Goal: Task Accomplishment & Management: Use online tool/utility

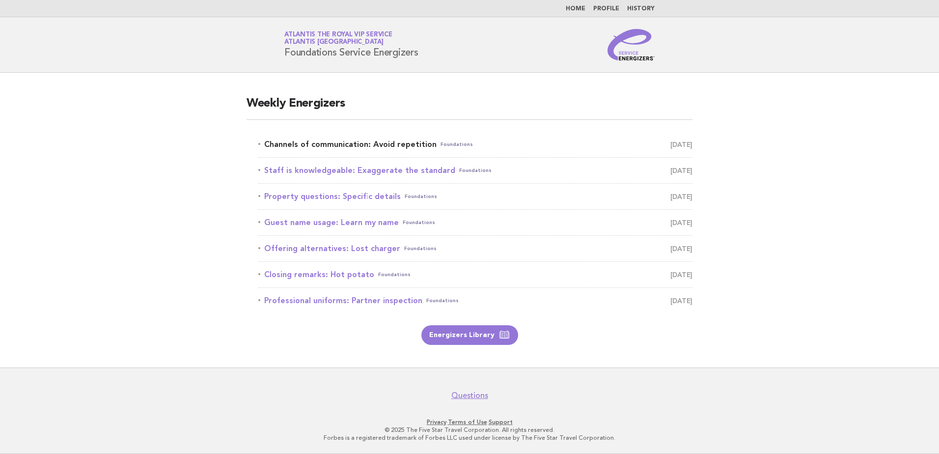
click at [264, 145] on link "Channels of communication: Avoid repetition Foundations September 25" at bounding box center [475, 145] width 434 height 14
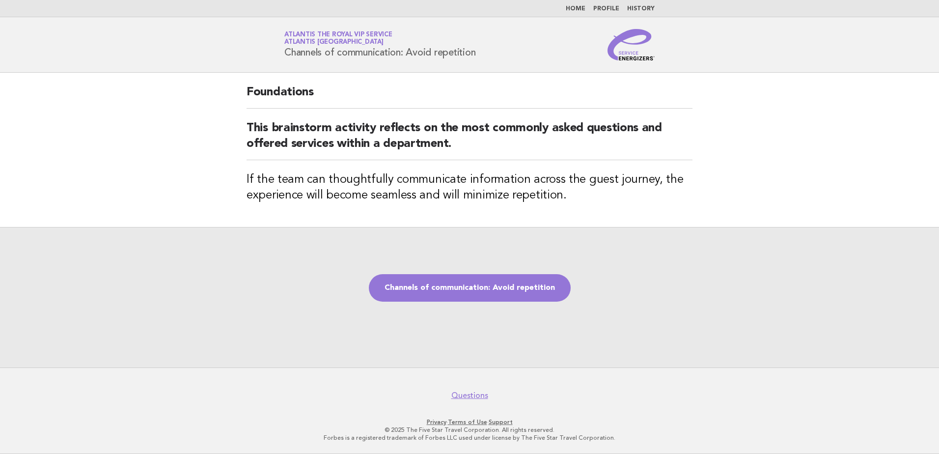
drag, startPoint x: 282, startPoint y: 53, endPoint x: 489, endPoint y: 56, distance: 207.3
click at [489, 56] on div "Service Energizers Atlantis the Royal VIP Service Atlantis [GEOGRAPHIC_DATA] Ch…" at bounding box center [470, 44] width 398 height 31
copy h1 "Channels of communication: Avoid repetition"
drag, startPoint x: 229, startPoint y: 209, endPoint x: 236, endPoint y: 187, distance: 22.7
click at [229, 209] on main "Foundations This brainstorm activity reflects on the most commonly asked questi…" at bounding box center [469, 220] width 939 height 295
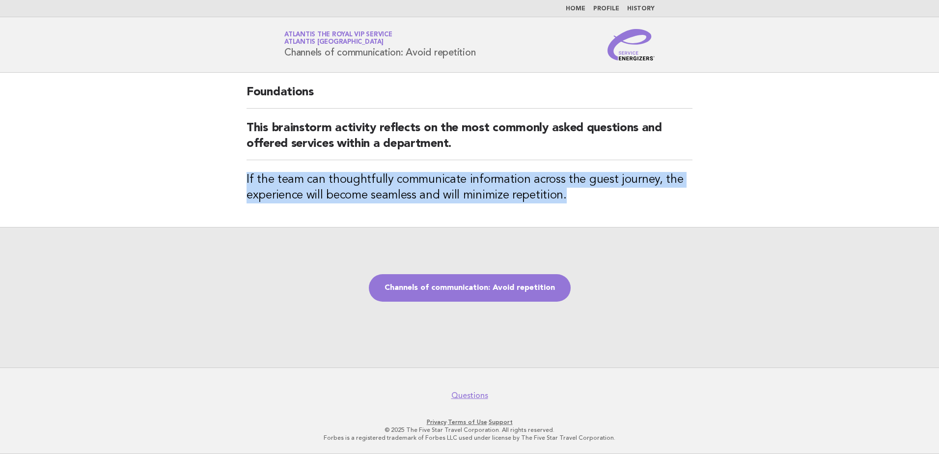
drag, startPoint x: 247, startPoint y: 179, endPoint x: 574, endPoint y: 198, distance: 328.1
click at [574, 198] on h3 "If the team can thoughtfully communicate information across the guest journey, …" at bounding box center [470, 187] width 446 height 31
copy h3 "If the team can thoughtfully communicate information across the guest journey, …"
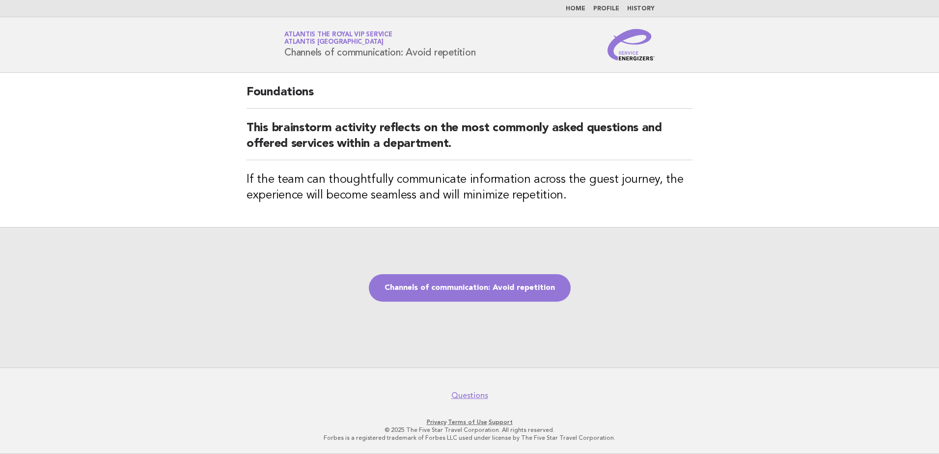
click at [130, 208] on main "Foundations This brainstorm activity reflects on the most commonly asked questi…" at bounding box center [469, 220] width 939 height 295
click at [203, 196] on main "Foundations This brainstorm activity reflects on the most commonly asked questi…" at bounding box center [469, 220] width 939 height 295
click at [179, 158] on main "Foundations This brainstorm activity reflects on the most commonly asked questi…" at bounding box center [469, 220] width 939 height 295
click at [463, 285] on link "Channels of communication: Avoid repetition" at bounding box center [470, 288] width 202 height 28
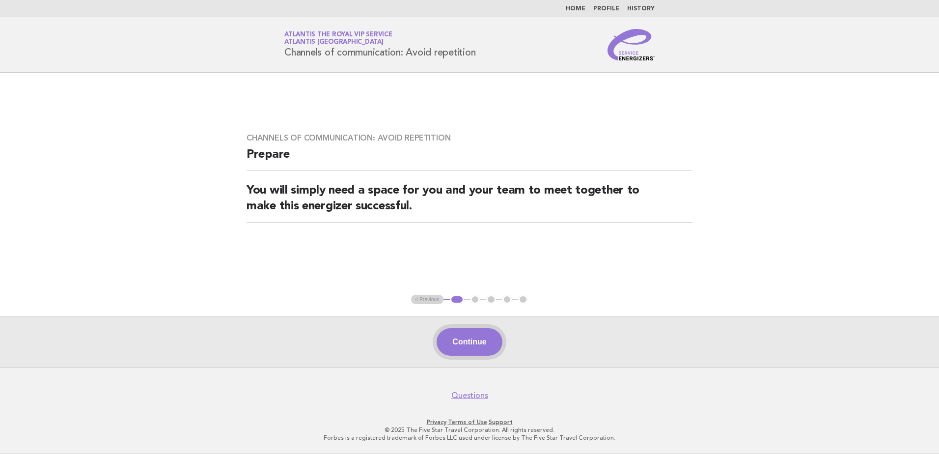
click at [477, 340] on button "Continue" at bounding box center [469, 342] width 65 height 28
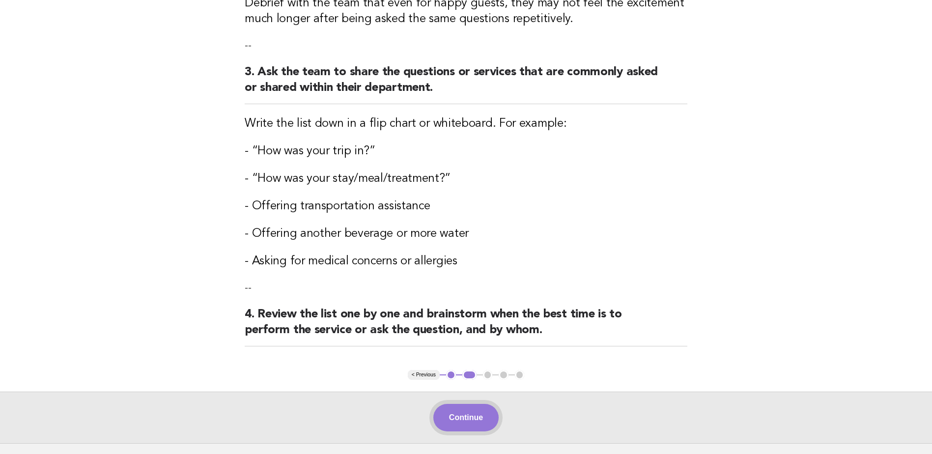
click at [459, 422] on button "Continue" at bounding box center [465, 418] width 65 height 28
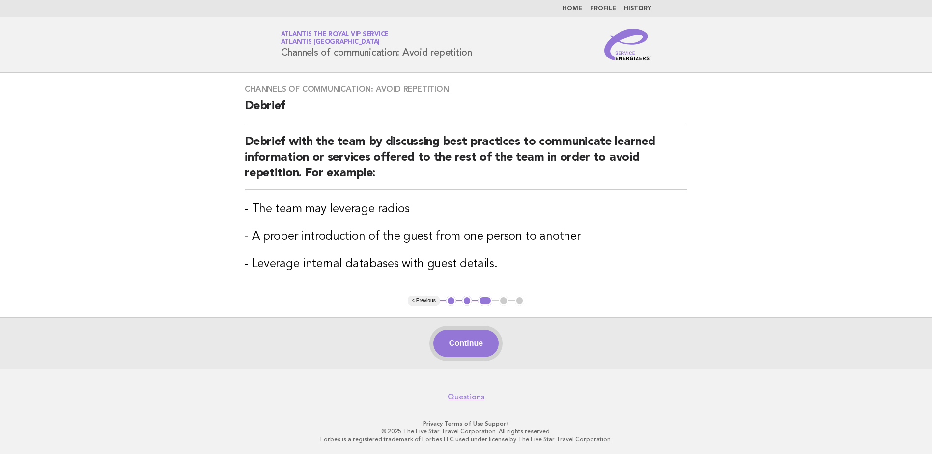
click at [450, 339] on button "Continue" at bounding box center [465, 344] width 65 height 28
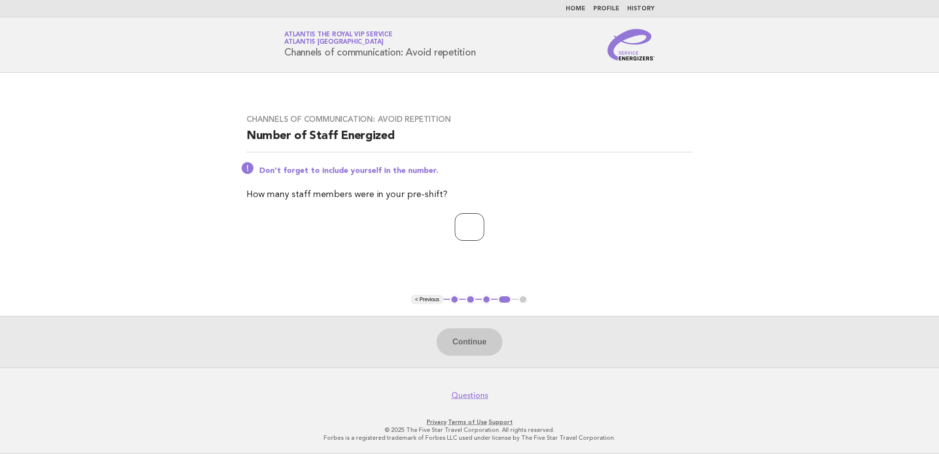
click at [469, 229] on input "number" at bounding box center [469, 227] width 29 height 28
type input "*"
click at [331, 243] on div "Channels of communication: Avoid repetition Number of Staff Energized Don't for…" at bounding box center [470, 184] width 470 height 162
click at [439, 342] on button "Continue" at bounding box center [469, 342] width 65 height 28
